Goal: Task Accomplishment & Management: Manage account settings

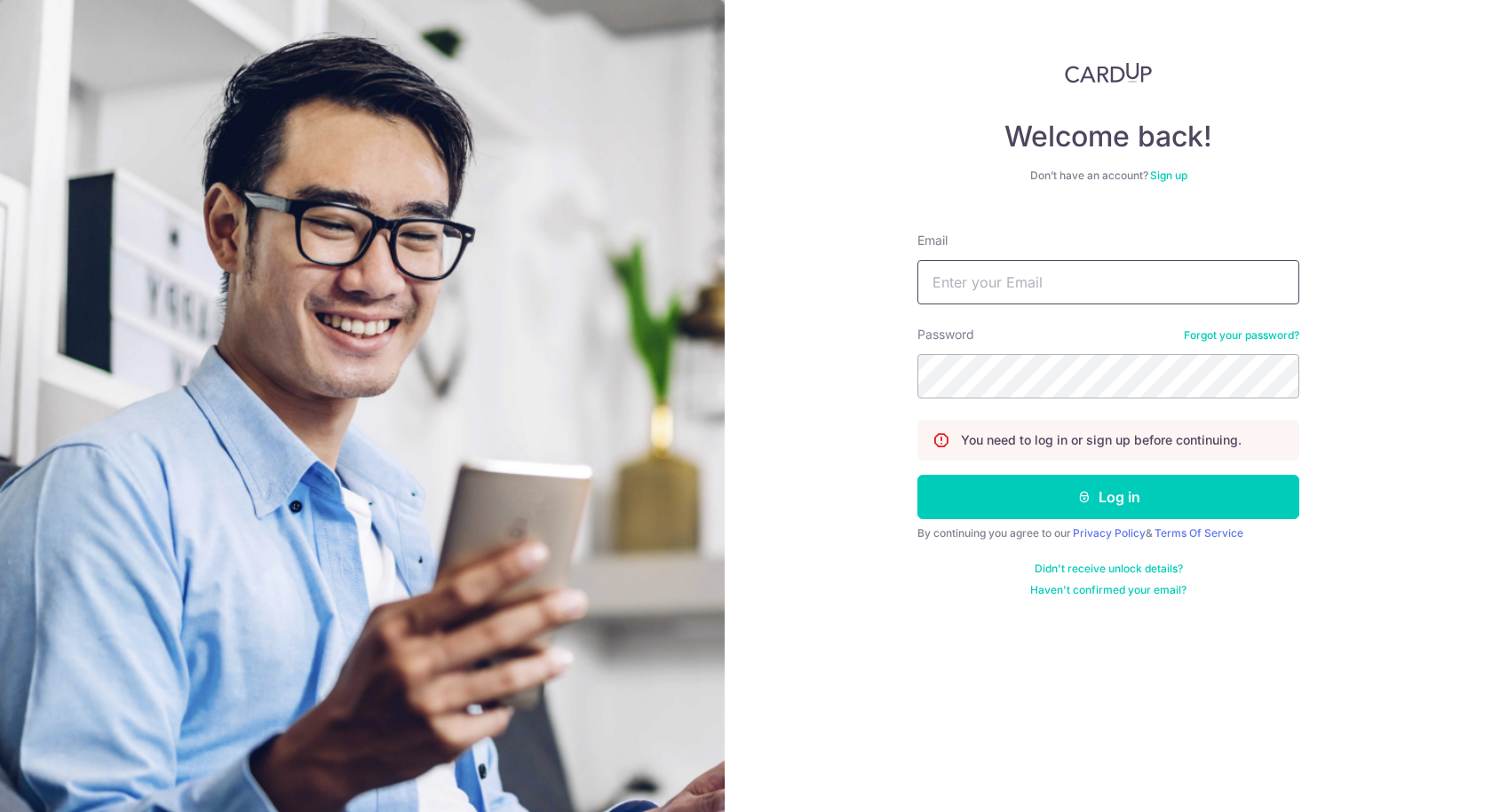
click at [1081, 279] on input "Email" at bounding box center [1109, 282] width 382 height 45
type input "[EMAIL_ADDRESS][DOMAIN_NAME]"
click at [918, 475] on button "Log in" at bounding box center [1109, 496] width 382 height 45
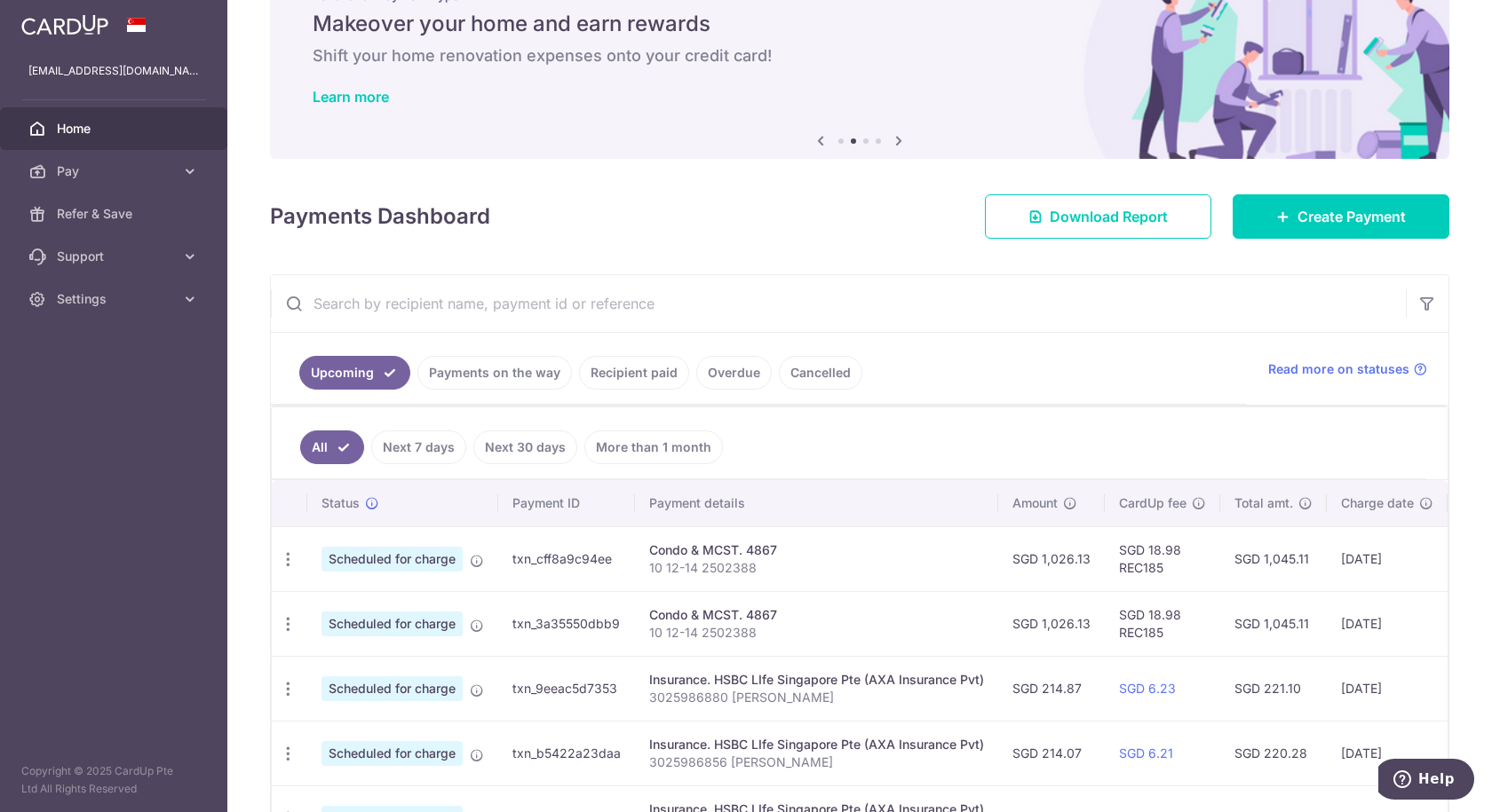
scroll to position [65, 0]
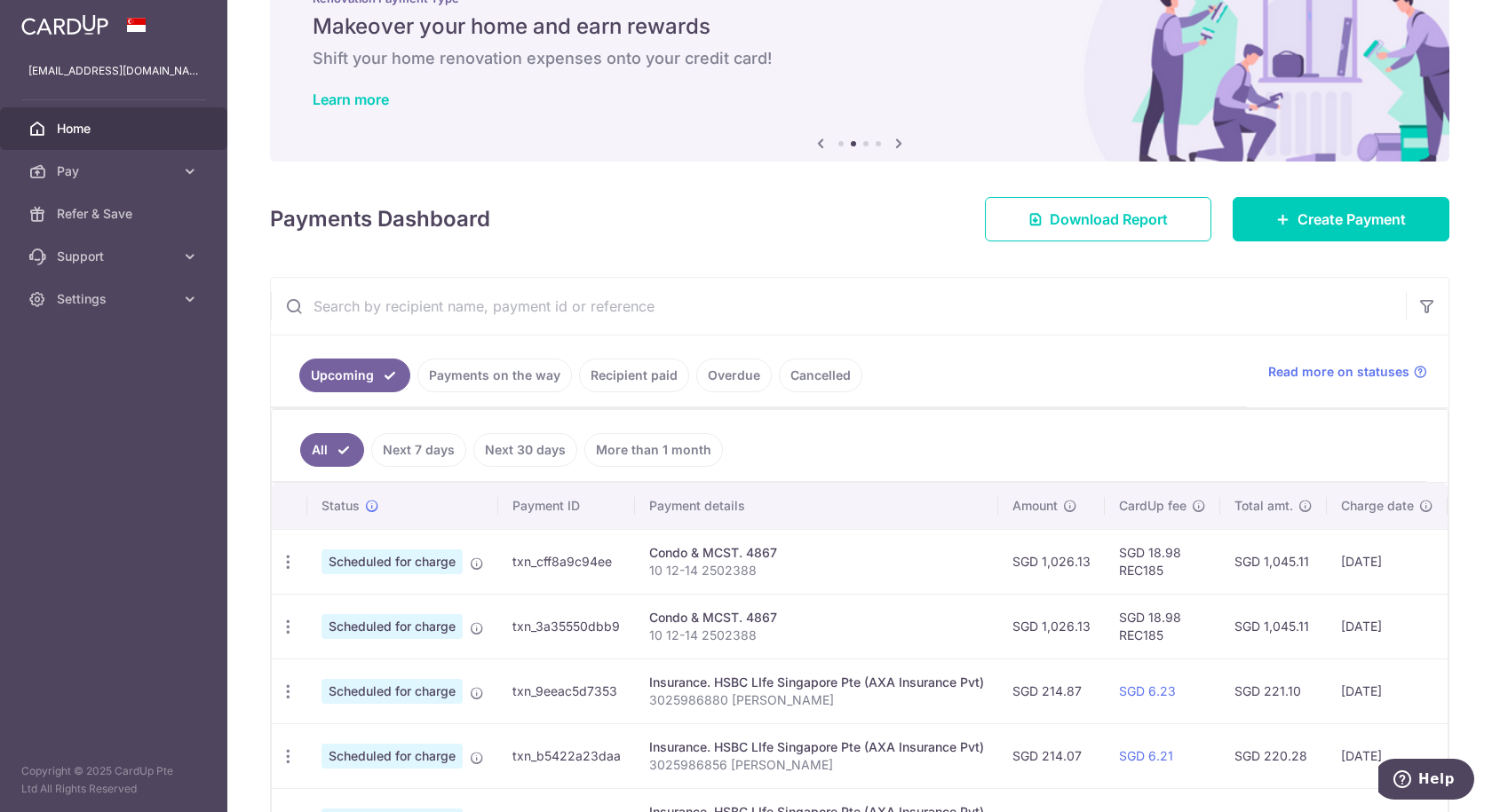
click at [669, 453] on link "More than 1 month" at bounding box center [653, 449] width 138 height 34
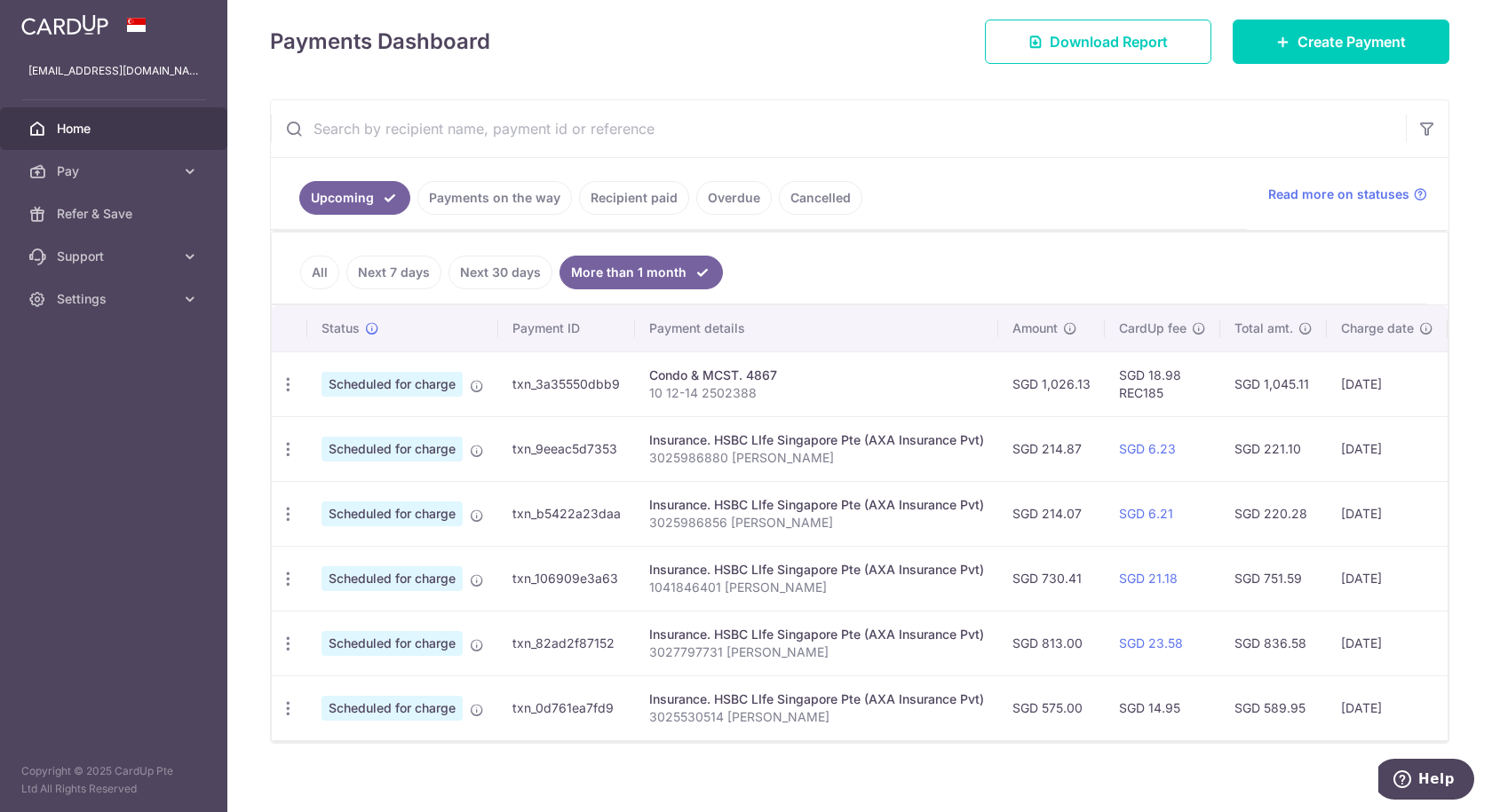
scroll to position [267, 0]
